Goal: Communication & Community: Answer question/provide support

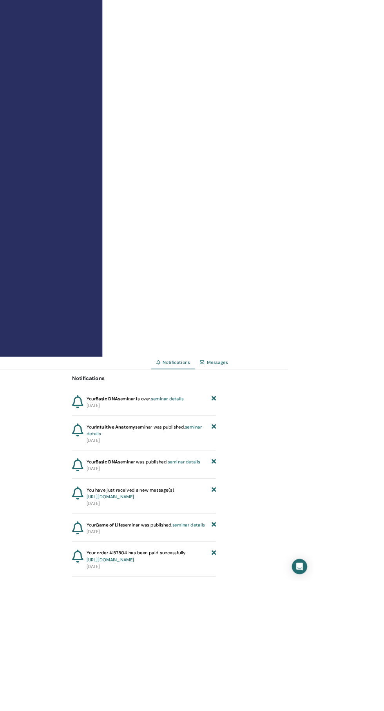
scroll to position [282, 0]
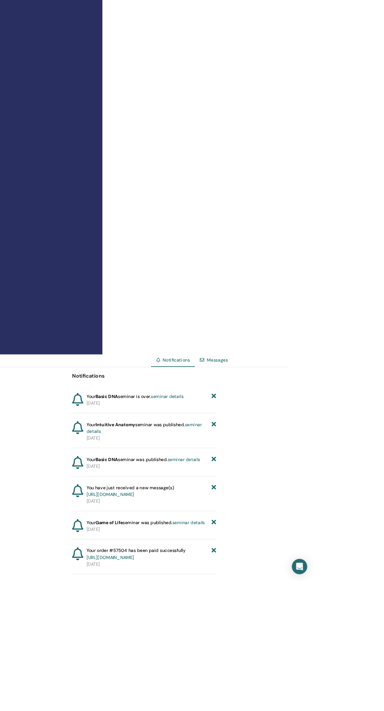
click at [273, 445] on link "Messages" at bounding box center [265, 441] width 25 height 7
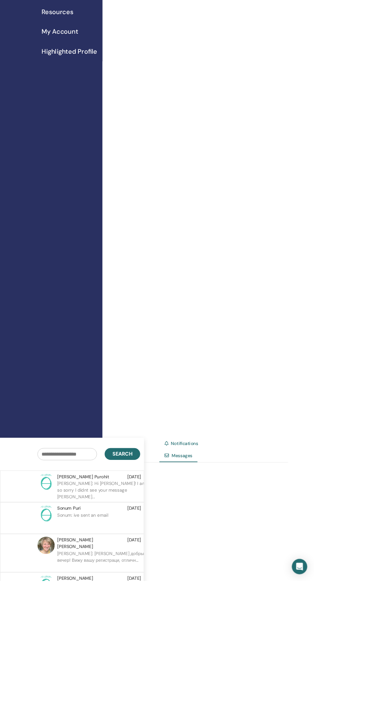
scroll to position [181, 0]
click at [134, 611] on p "Elena: Hi Sweta! I am so sorry I didnt see your message earl..." at bounding box center [127, 600] width 114 height 24
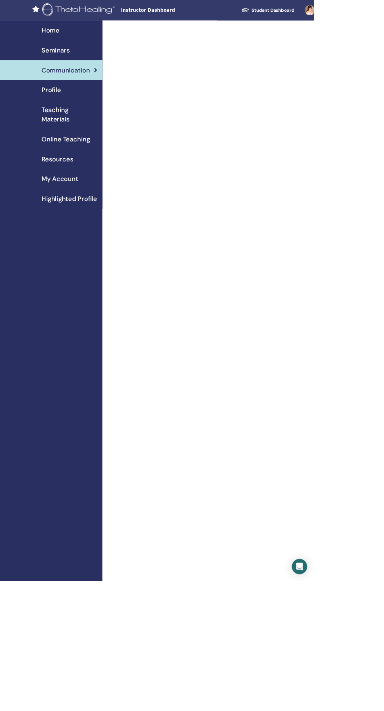
click at [77, 33] on div "Home" at bounding box center [62, 37] width 113 height 12
